Goal: Find specific page/section: Find specific page/section

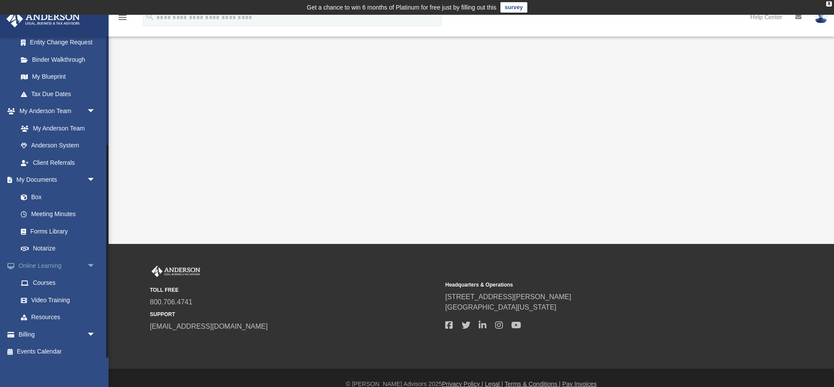
scroll to position [164, 0]
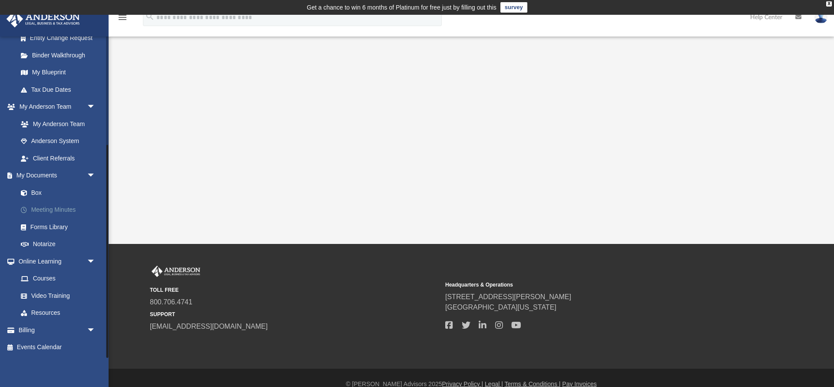
click at [47, 209] on link "Meeting Minutes" at bounding box center [60, 209] width 96 height 17
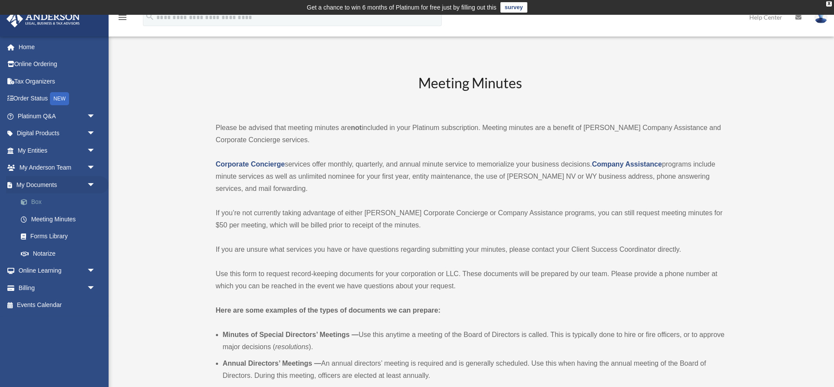
click at [36, 198] on link "Box" at bounding box center [60, 201] width 96 height 17
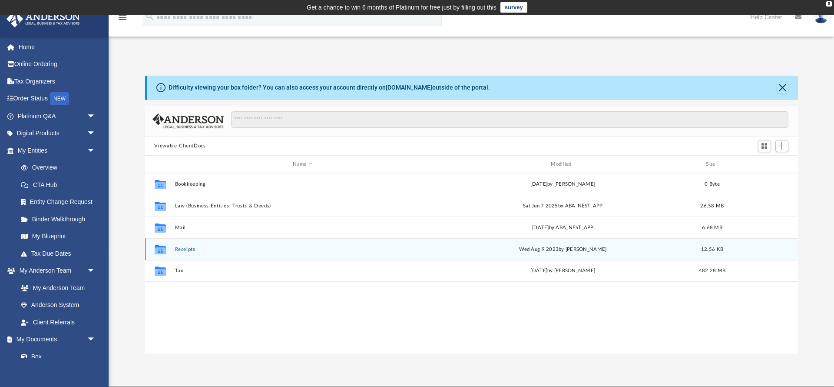
scroll to position [197, 653]
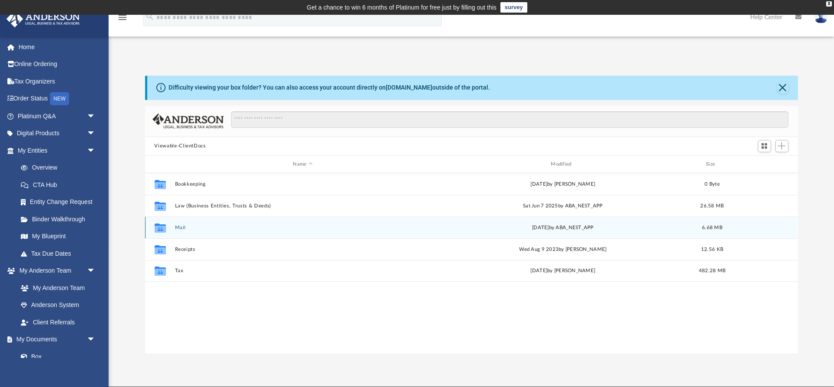
click at [179, 227] on button "Mail" at bounding box center [303, 228] width 256 height 6
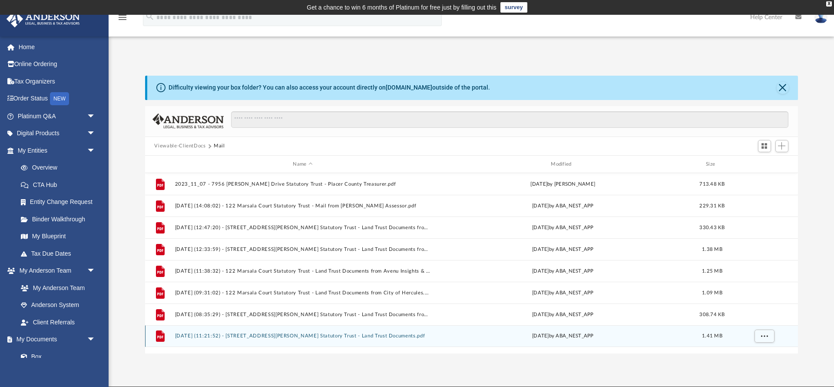
click at [200, 335] on button "[DATE] (11:21:52) - [STREET_ADDRESS][PERSON_NAME] Statutory Trust - Land Trust …" at bounding box center [303, 336] width 256 height 6
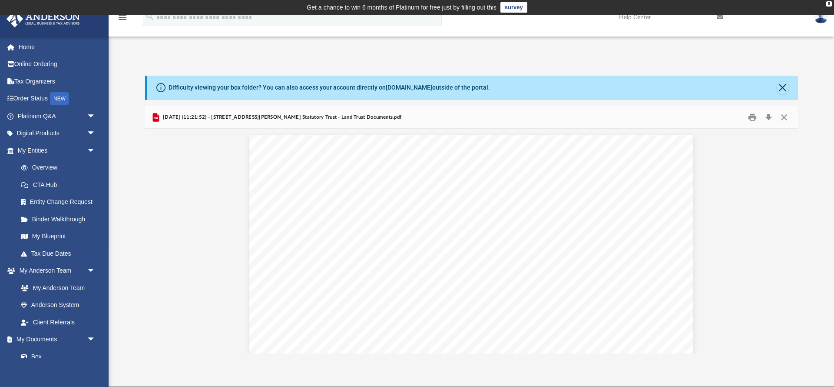
scroll to position [0, 0]
